Goal: Task Accomplishment & Management: Complete application form

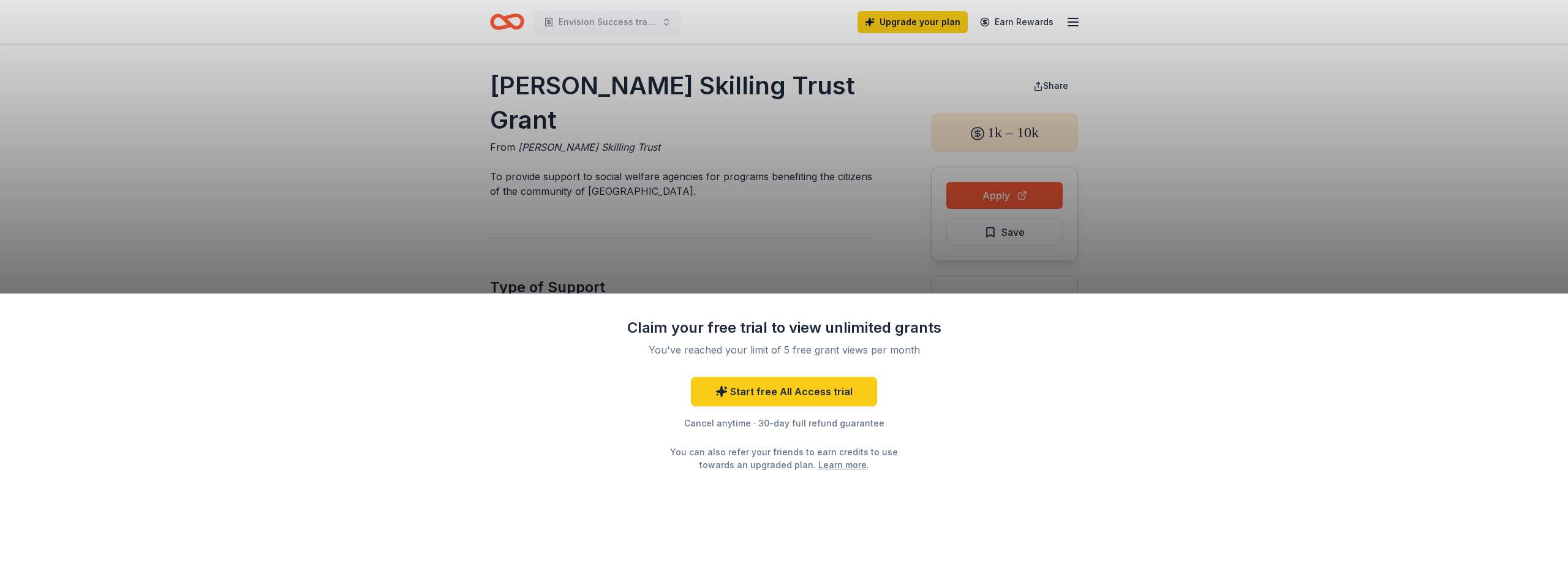
click at [881, 173] on div "Claim your free trial to view unlimited grants You've reached your limit of 5 f…" at bounding box center [784, 294] width 1568 height 587
click at [832, 389] on link "Start free All Access trial" at bounding box center [784, 392] width 186 height 30
click at [813, 239] on div "Claim your free trial to view unlimited grants You've reached your limit of 5 f…" at bounding box center [784, 294] width 1568 height 587
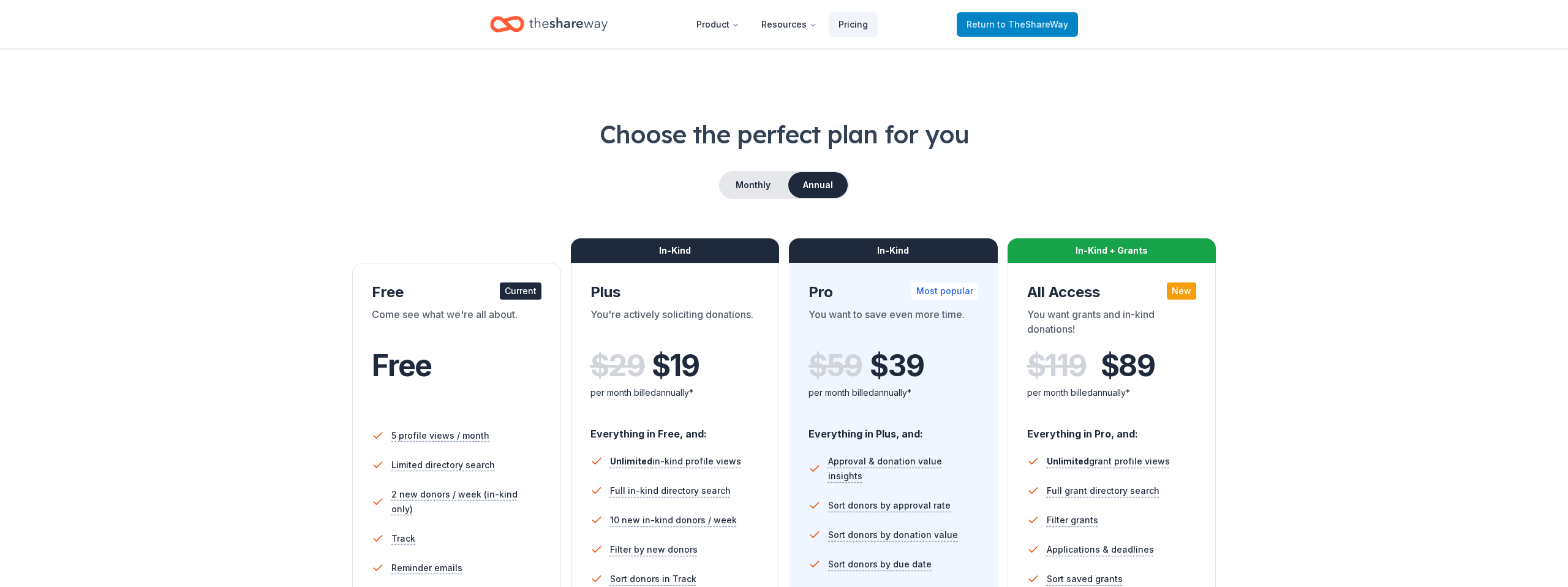
click at [1011, 27] on span "to TheShareWay" at bounding box center [1033, 24] width 71 height 11
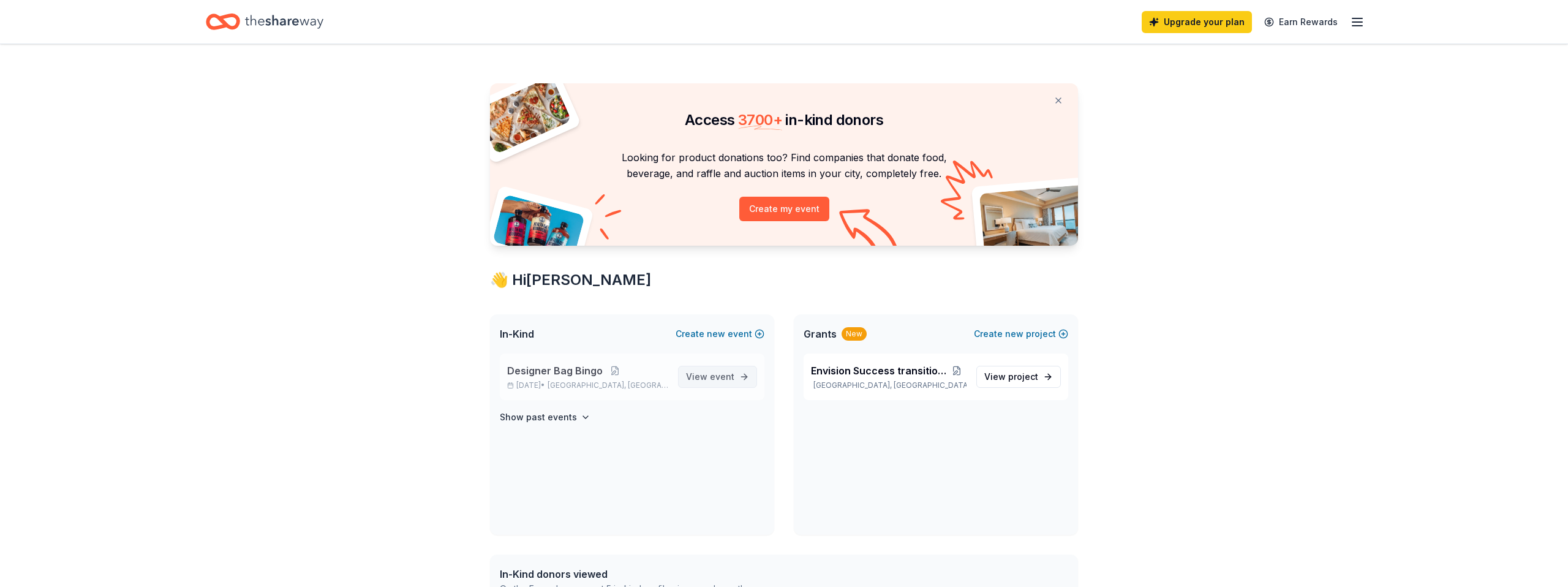
click at [698, 380] on span "View event" at bounding box center [710, 377] width 49 height 15
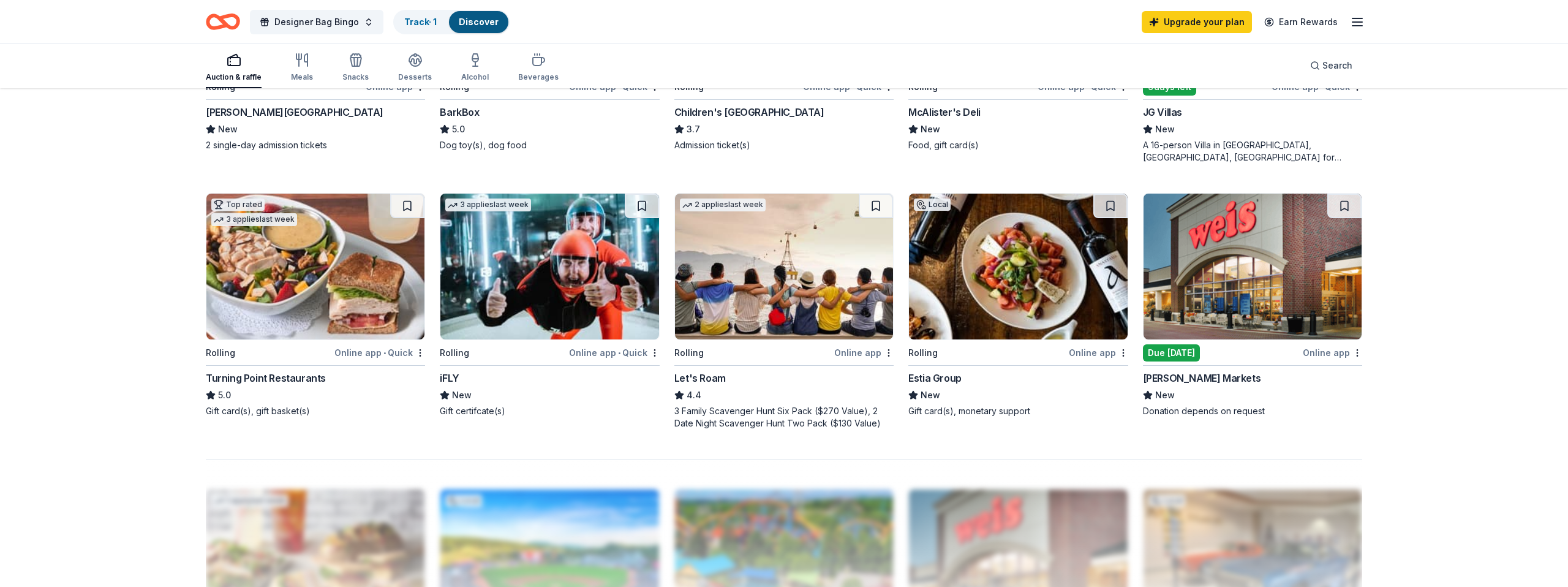
scroll to position [833, 0]
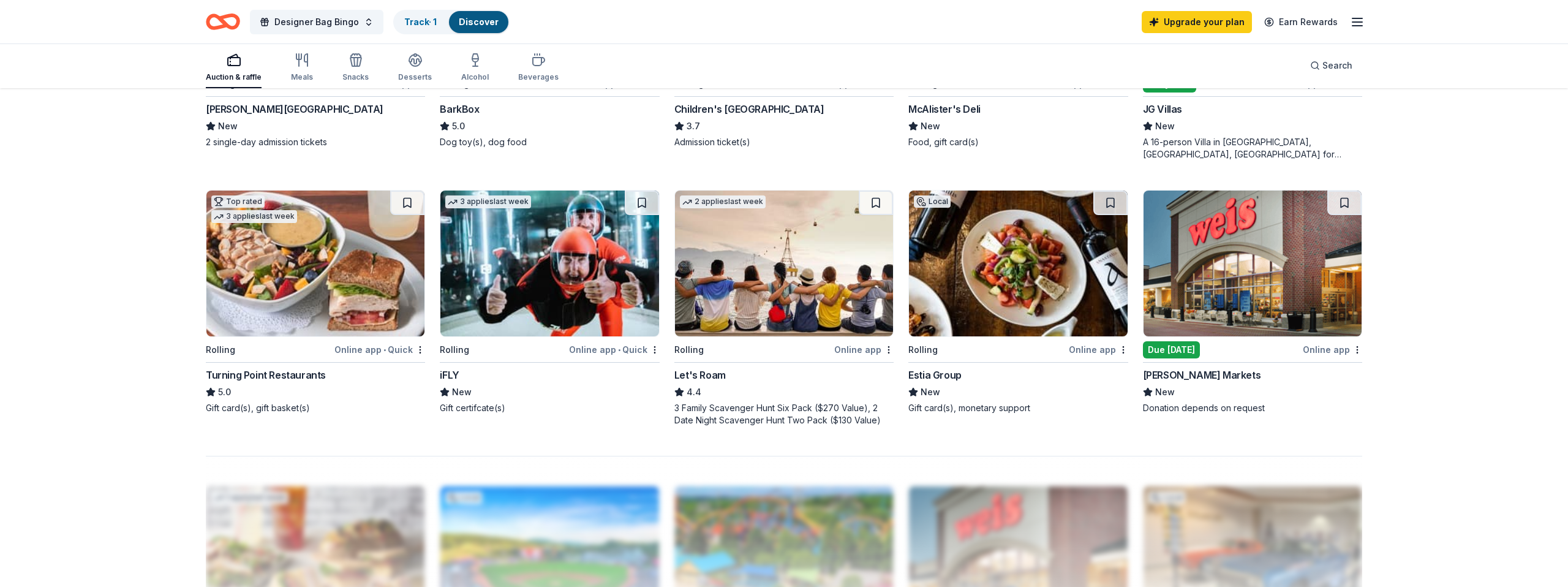
click at [534, 298] on img at bounding box center [549, 263] width 218 height 146
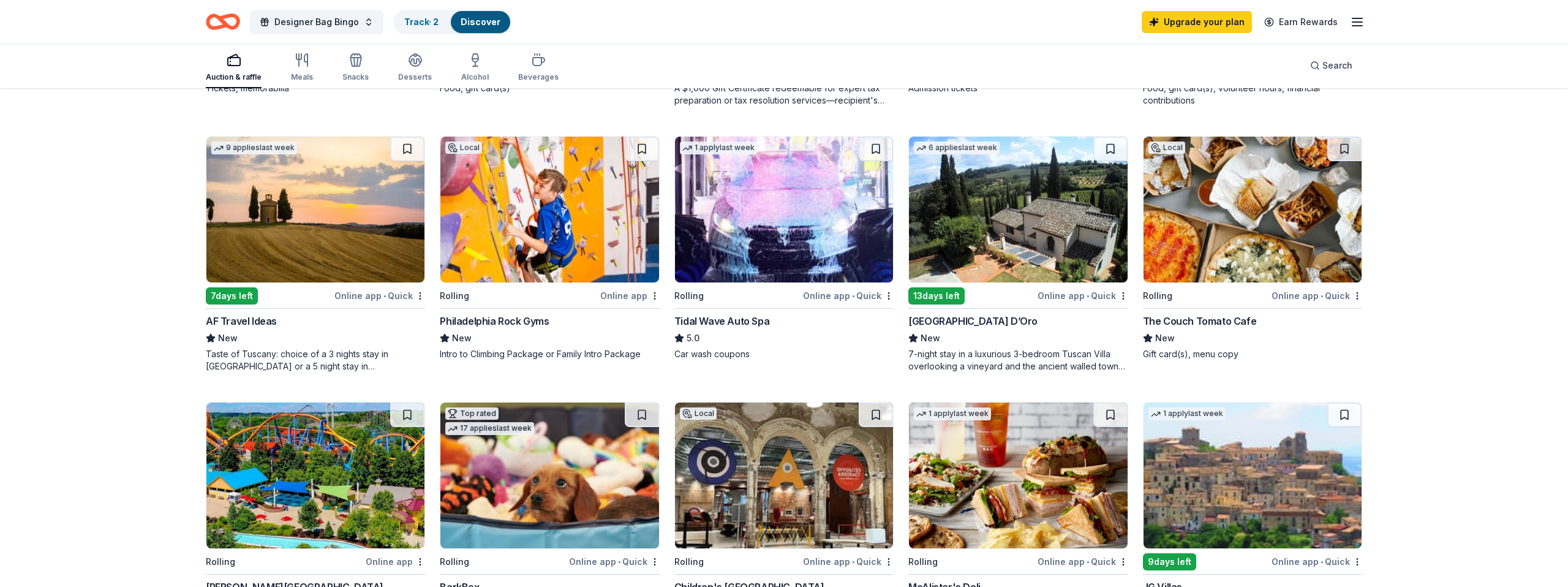
scroll to position [357, 0]
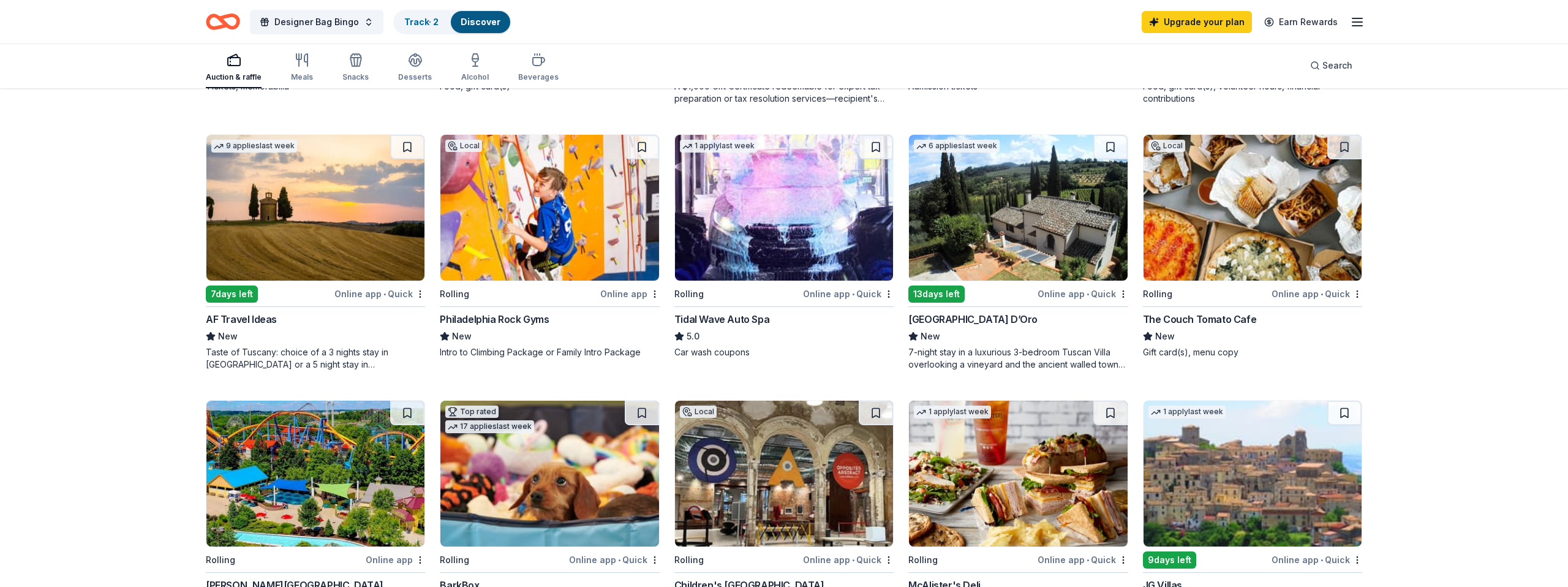
click at [495, 231] on img at bounding box center [549, 207] width 218 height 146
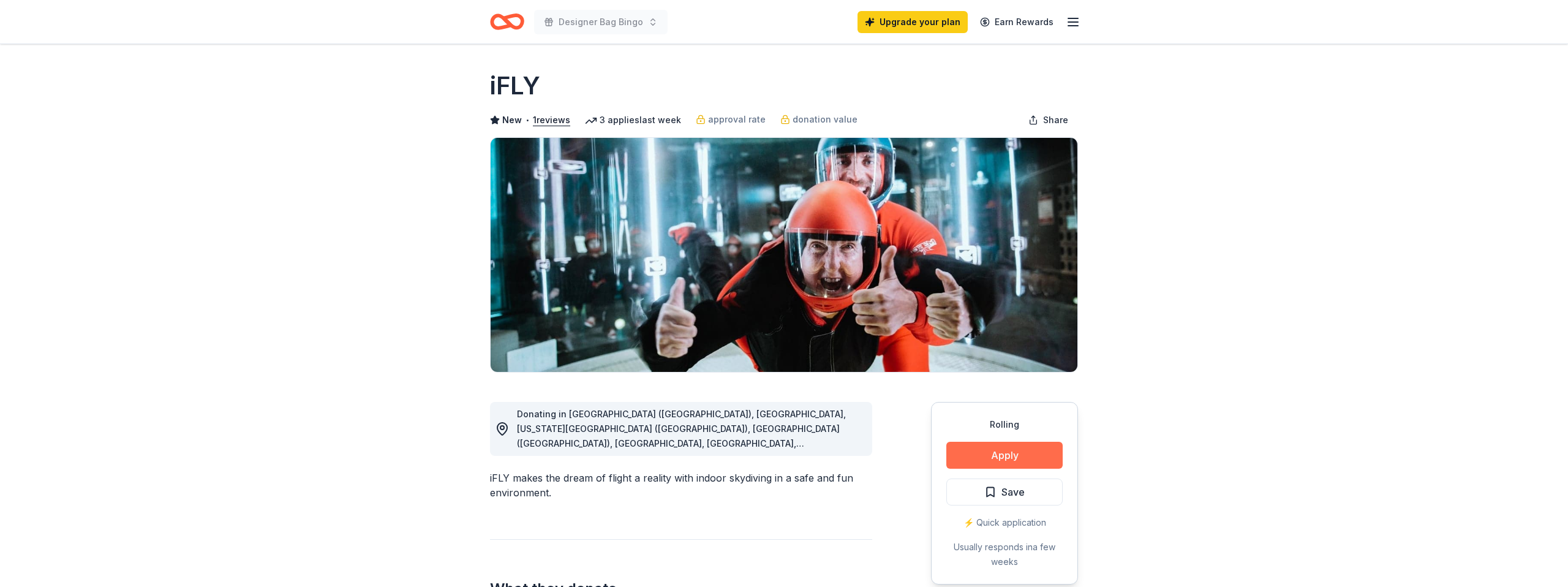
click at [997, 458] on button "Apply" at bounding box center [1004, 455] width 116 height 27
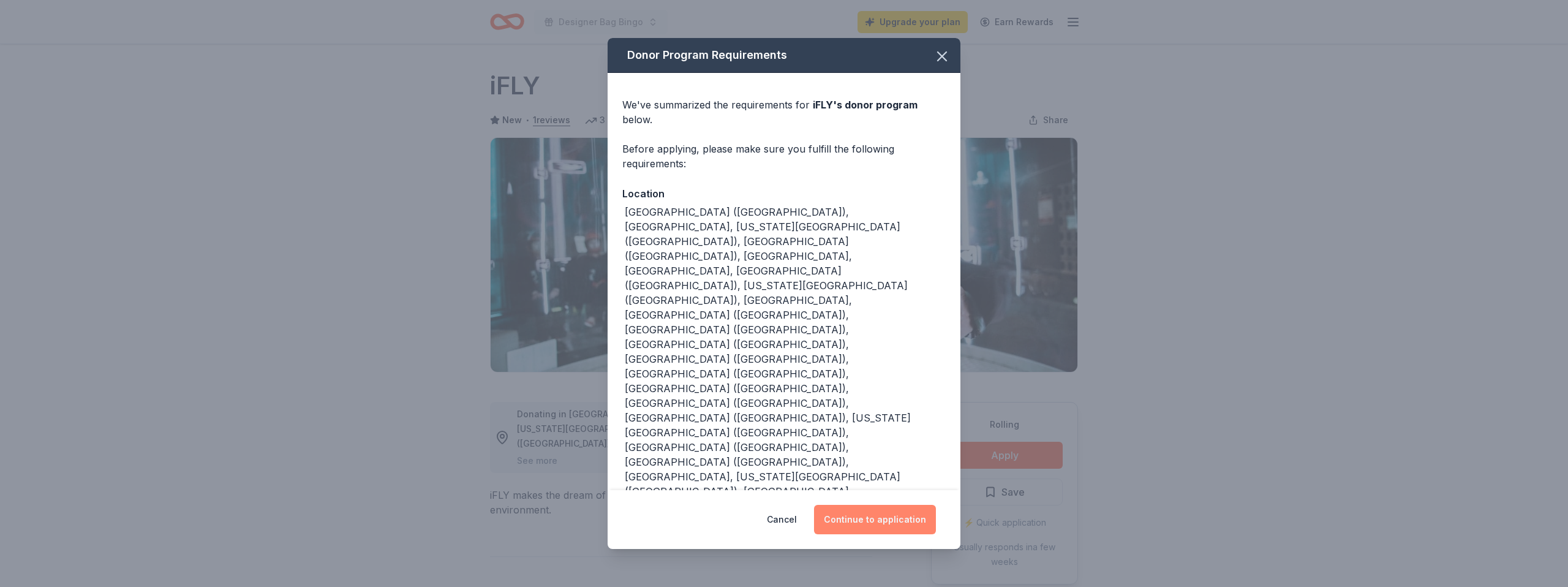
click at [880, 504] on button "Continue to application" at bounding box center [875, 519] width 122 height 30
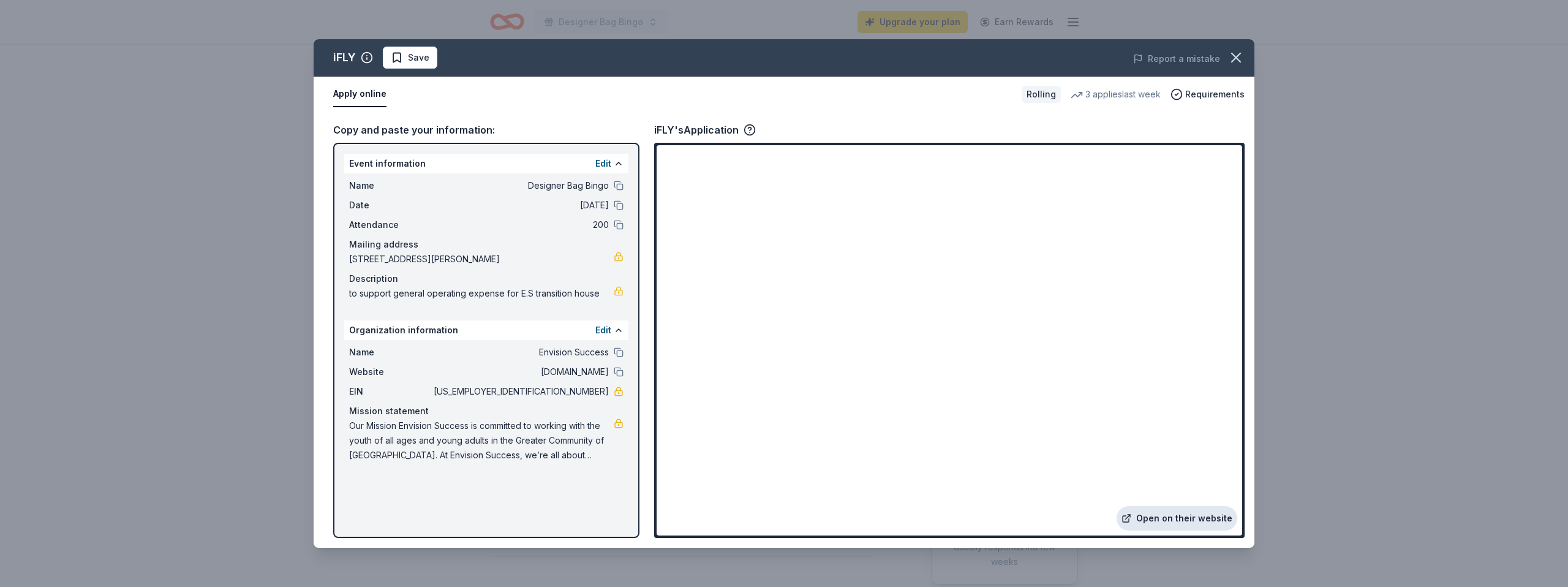
click at [1177, 519] on link "Open on their website" at bounding box center [1177, 518] width 121 height 25
click at [402, 56] on span "Save" at bounding box center [410, 57] width 39 height 15
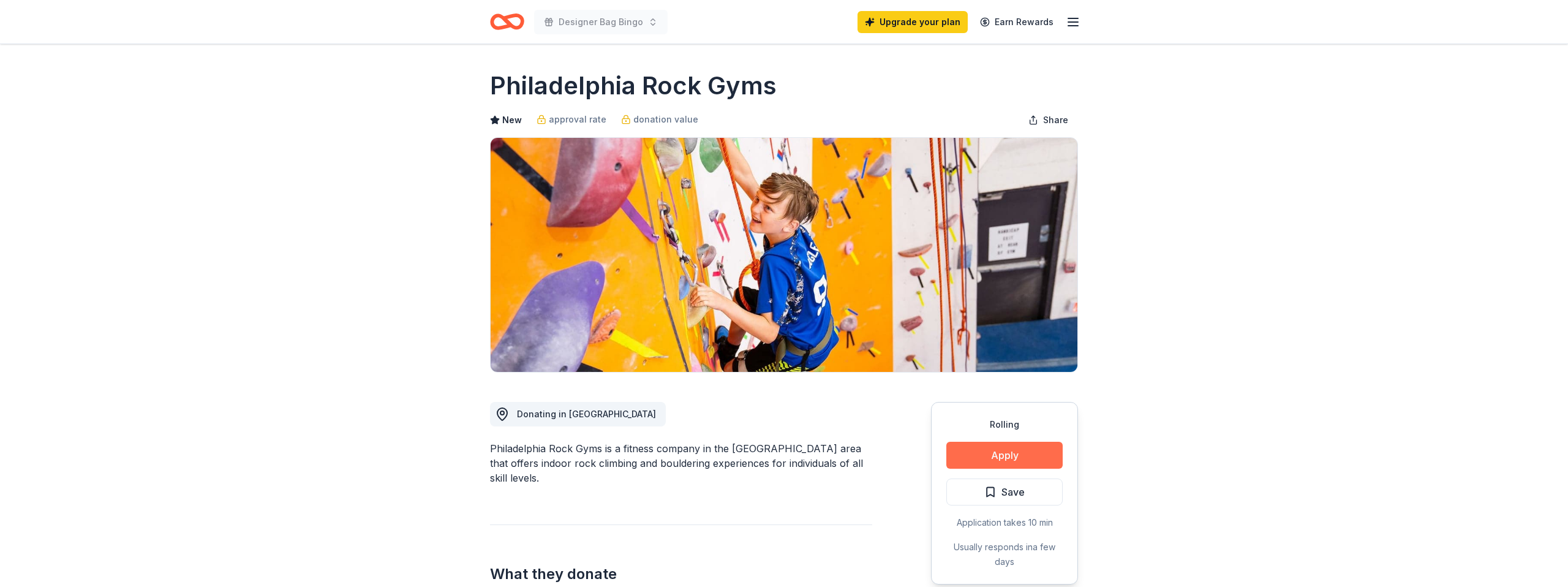
click at [1011, 456] on button "Apply" at bounding box center [1004, 455] width 116 height 27
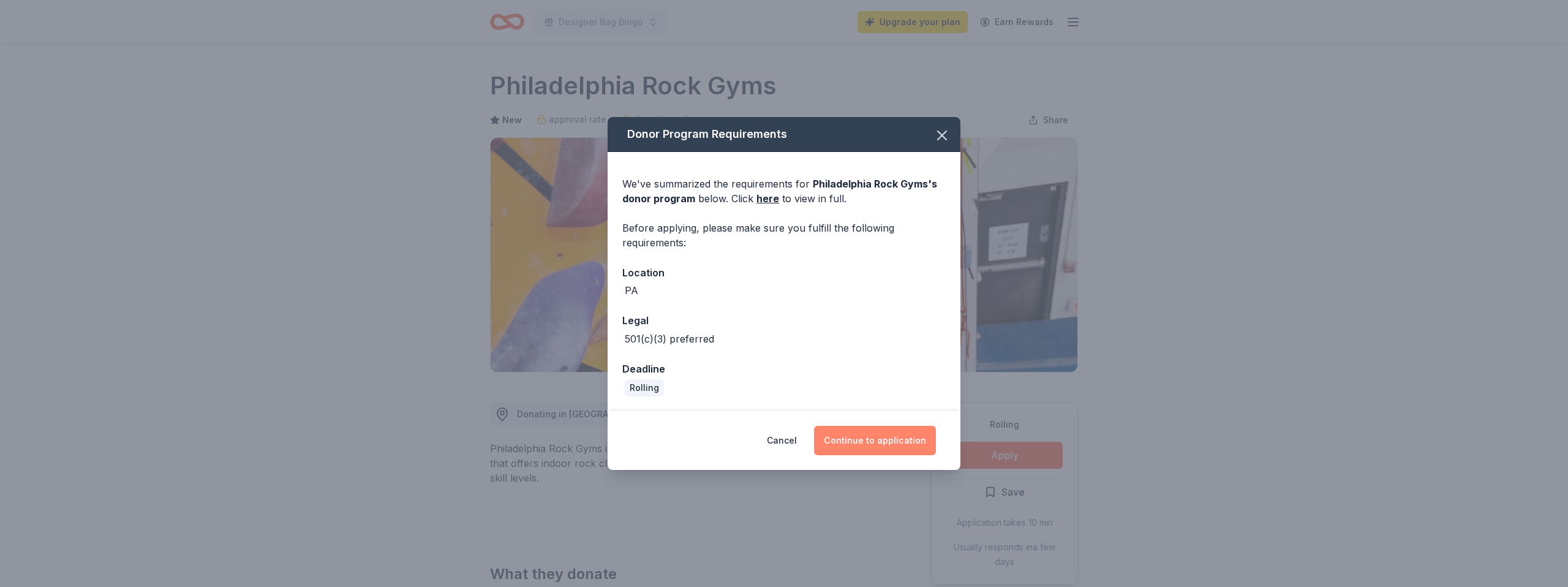
click at [861, 443] on button "Continue to application" at bounding box center [875, 440] width 122 height 30
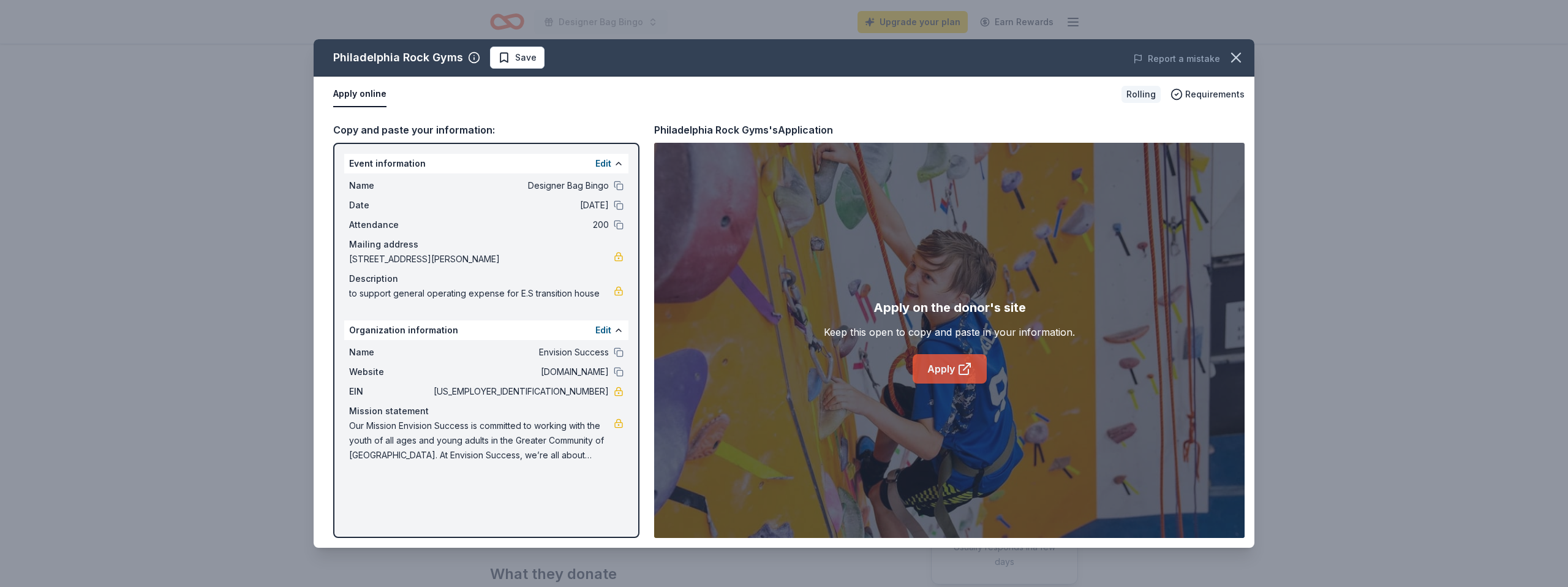
click at [932, 370] on link "Apply" at bounding box center [949, 369] width 74 height 30
